Goal: Transaction & Acquisition: Purchase product/service

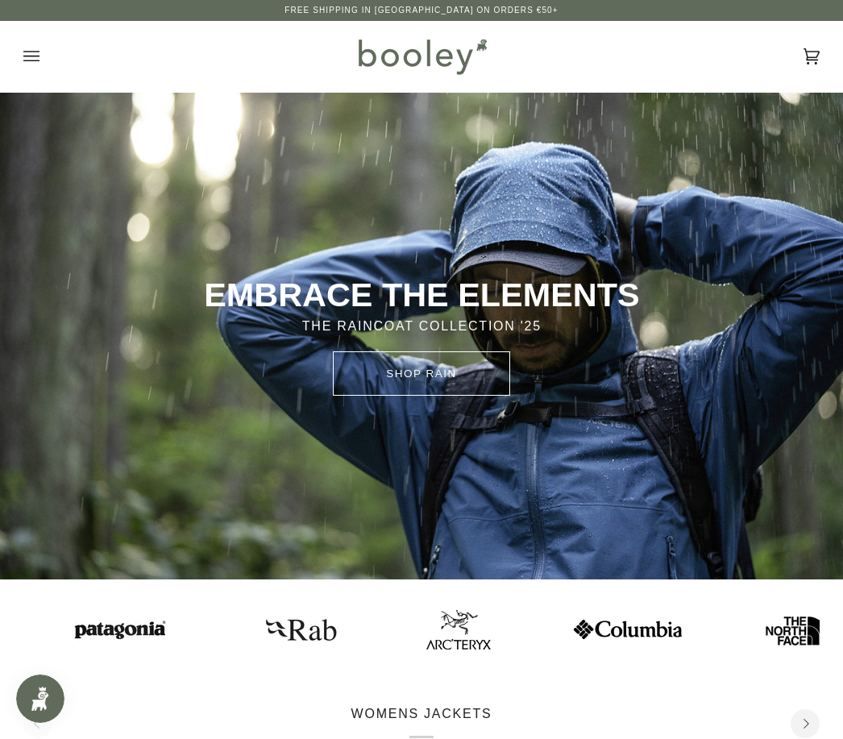
click at [31, 56] on icon "Open menu" at bounding box center [31, 56] width 16 height 10
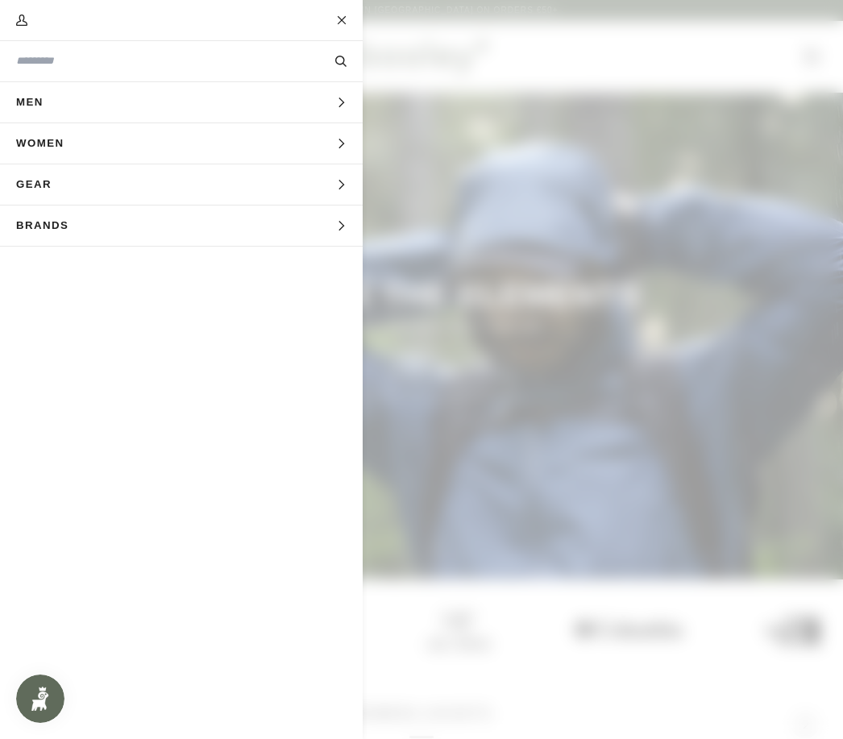
click at [330, 144] on button "Women Expand menu" at bounding box center [181, 143] width 363 height 41
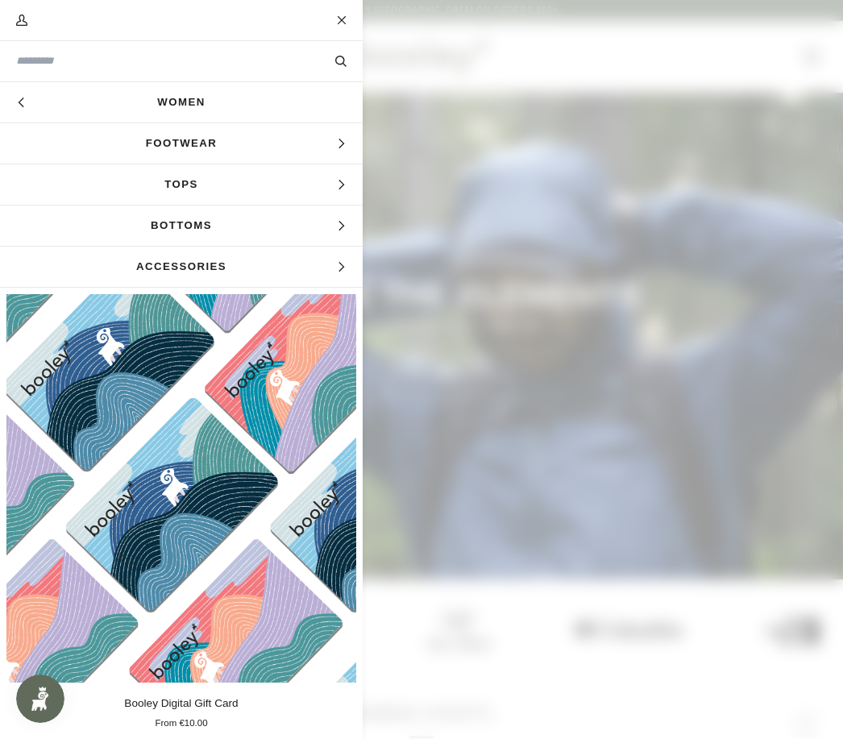
click at [154, 53] on input "Search our store" at bounding box center [154, 60] width 276 height 15
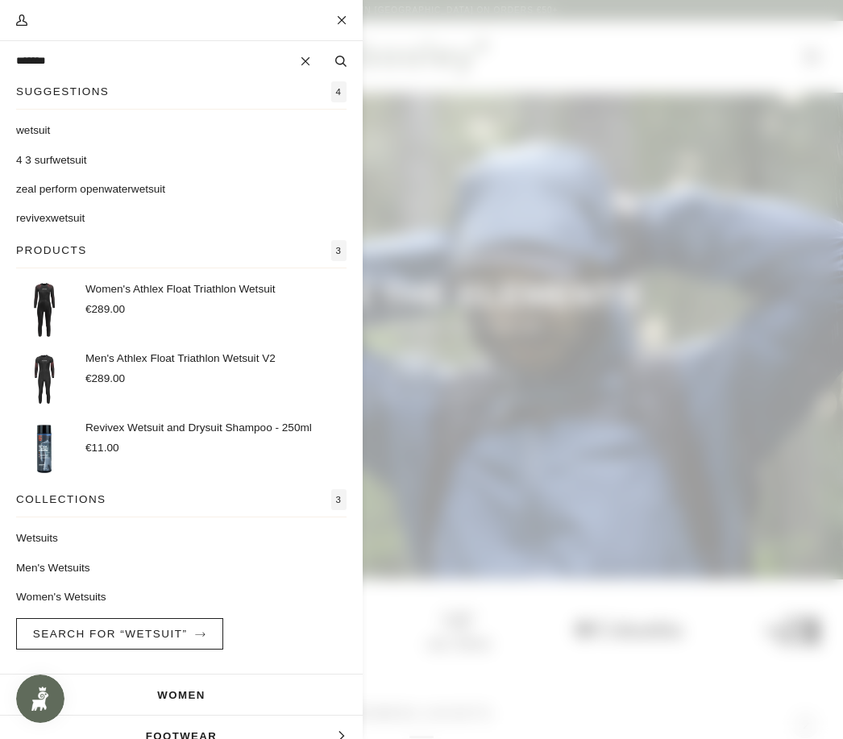
type input "*******"
click at [39, 130] on mark "wetsuit" at bounding box center [33, 130] width 34 height 12
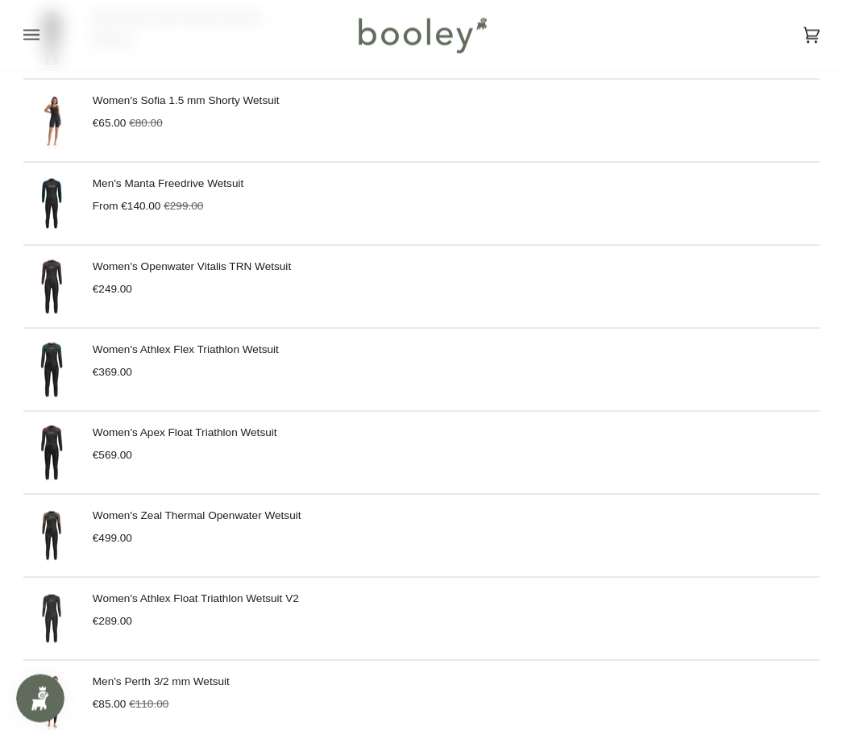
scroll to position [969, 0]
click at [311, 522] on div "Women's Zeal Thermal Openwater Wetsuit €499.00" at bounding box center [421, 535] width 796 height 56
click at [126, 519] on link "Women's Zeal Thermal Openwater Wetsuit" at bounding box center [197, 514] width 209 height 12
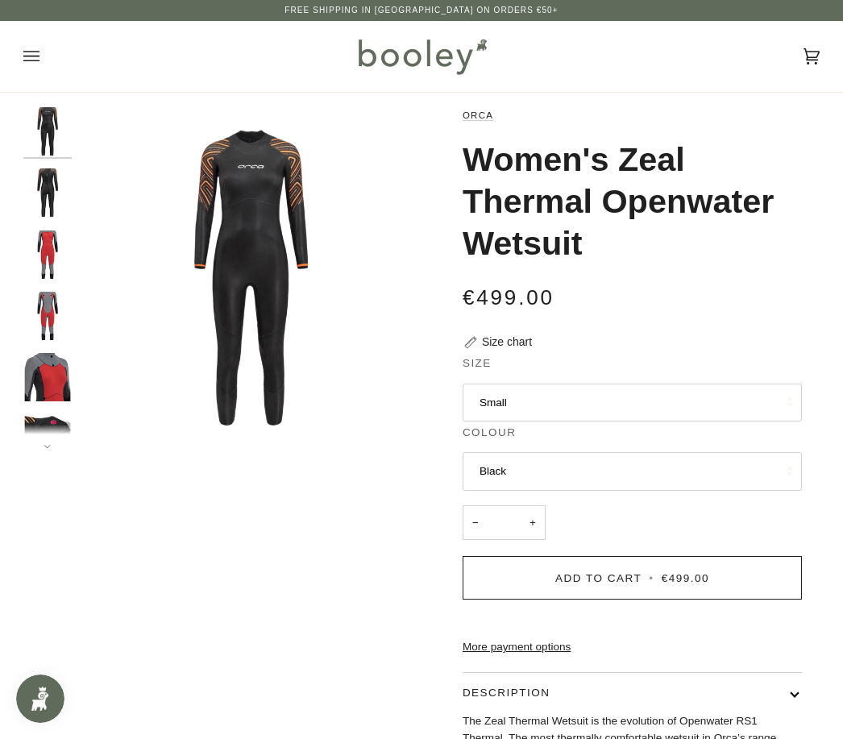
click at [633, 396] on button "Small" at bounding box center [632, 403] width 339 height 39
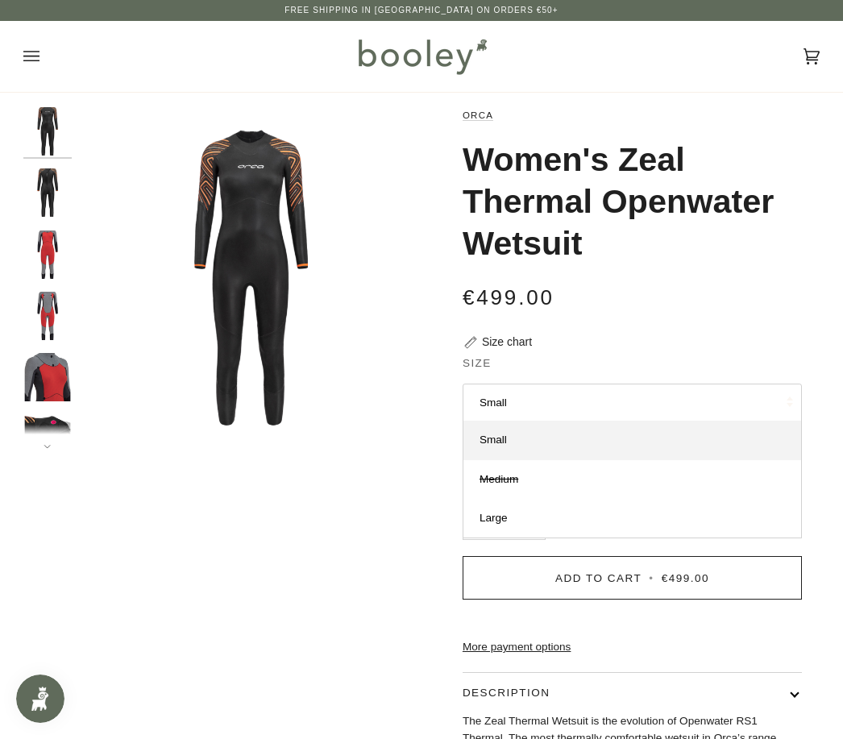
click at [338, 532] on div "Zoom Zoom" at bounding box center [421, 531] width 796 height 848
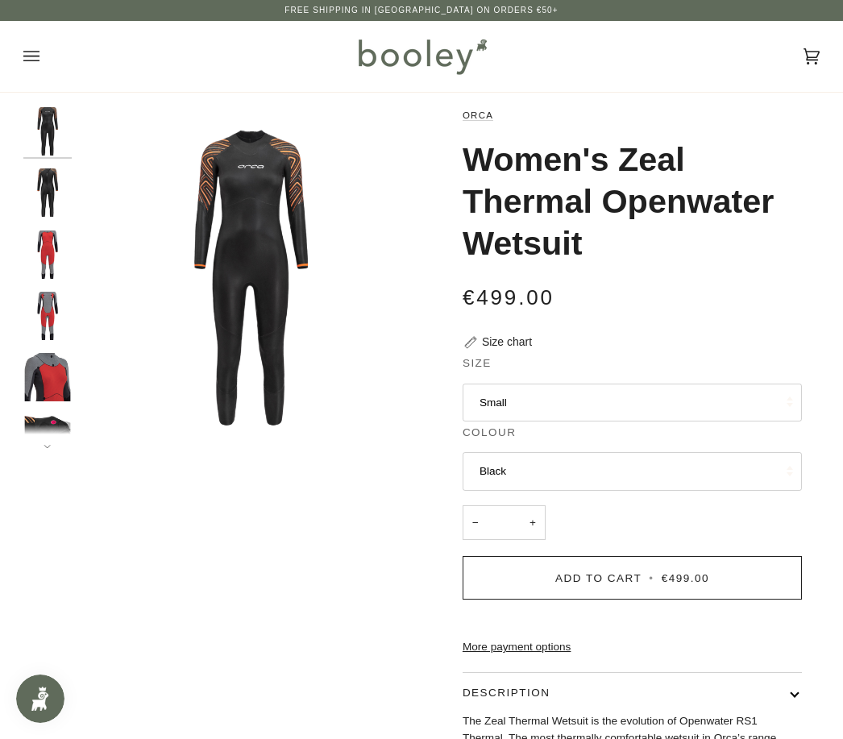
click at [739, 413] on button "Small" at bounding box center [632, 403] width 339 height 39
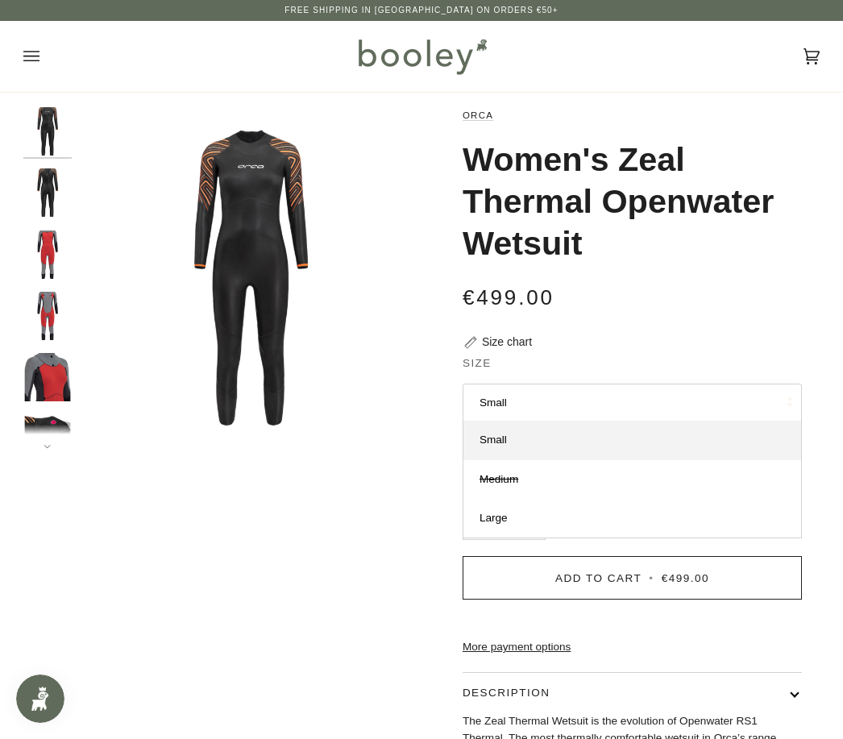
click at [380, 526] on div "Zoom Zoom" at bounding box center [421, 531] width 796 height 848
